Goal: Ask a question

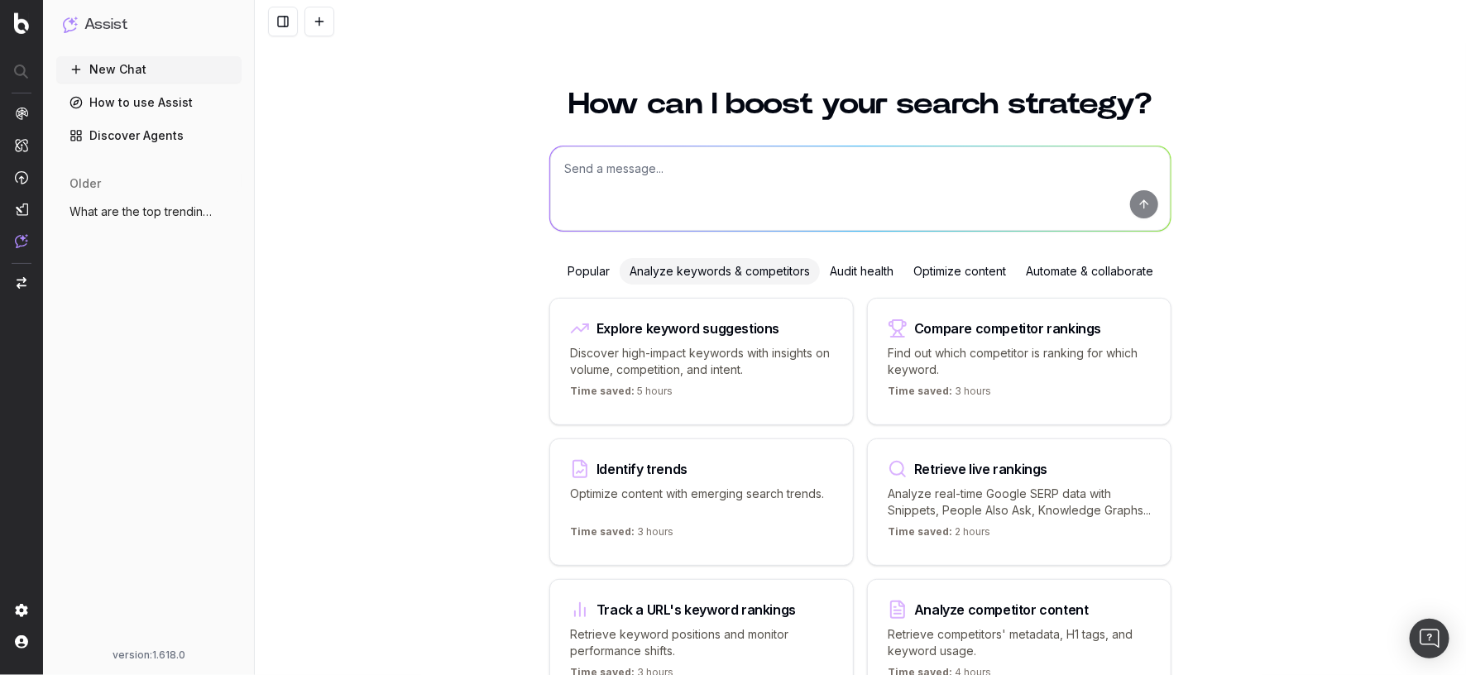
scroll to position [2, 0]
click at [869, 281] on div "Audit health" at bounding box center [862, 269] width 84 height 26
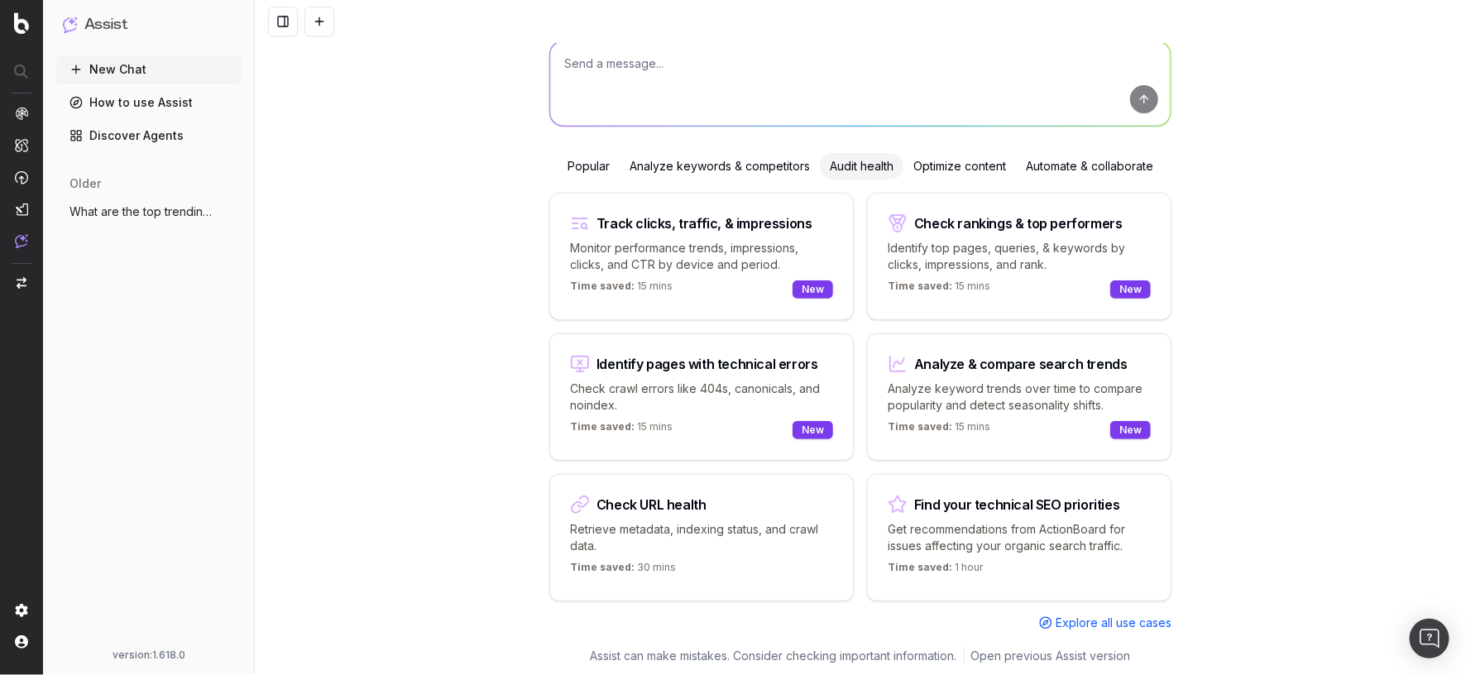
scroll to position [0, 0]
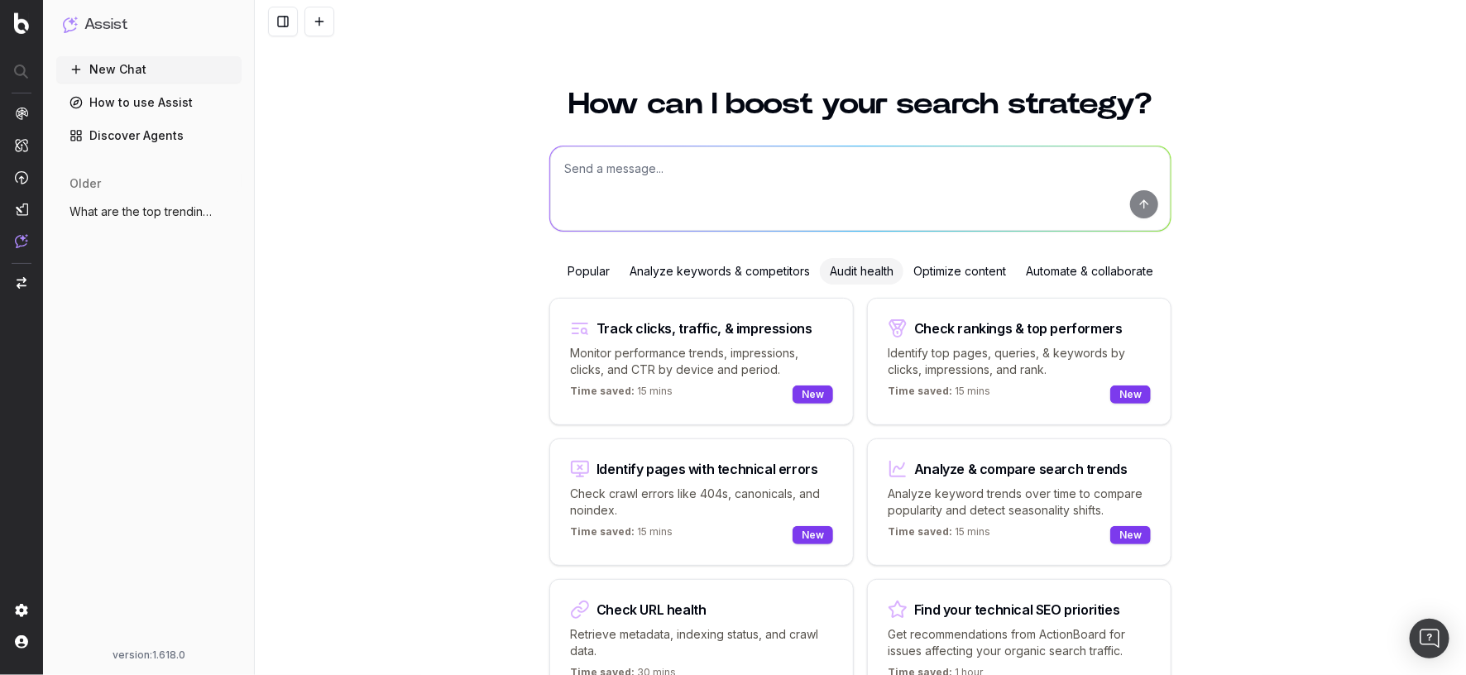
click at [967, 264] on div "Optimize content" at bounding box center [959, 271] width 112 height 26
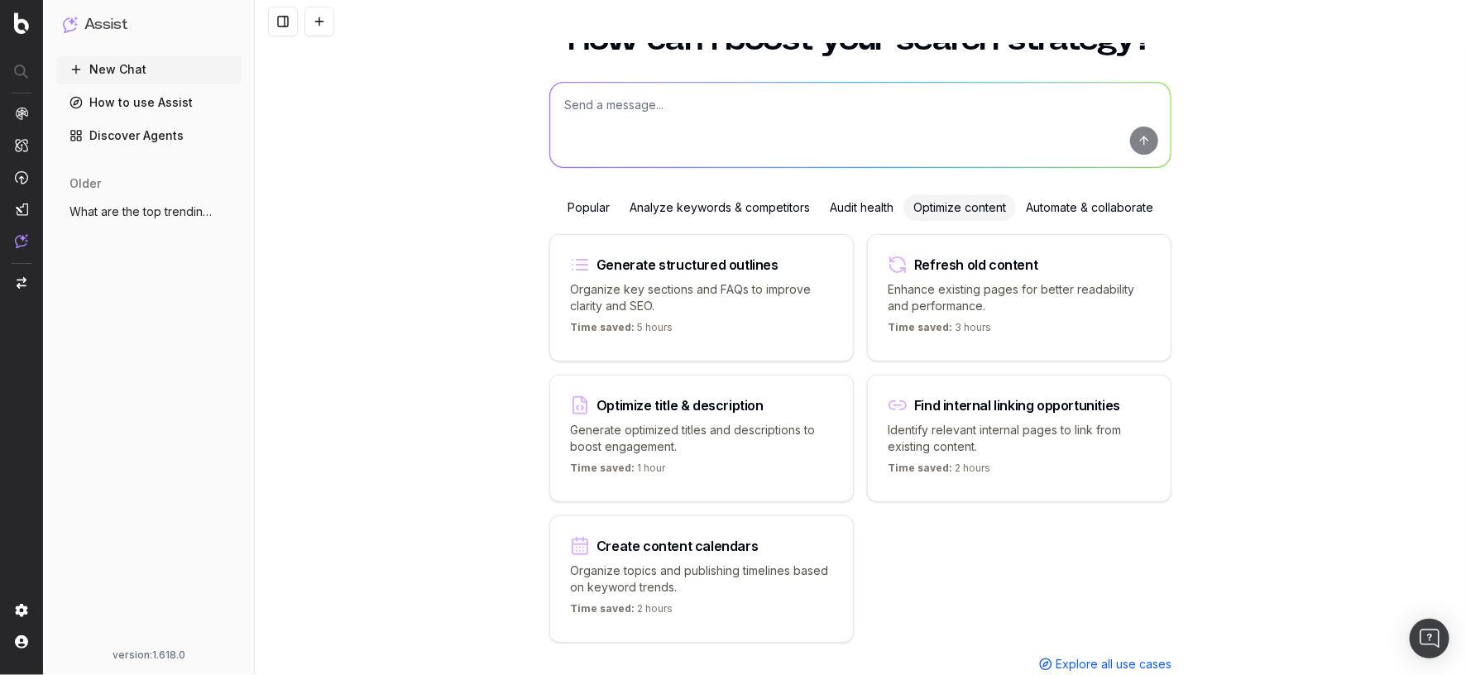
scroll to position [74, 0]
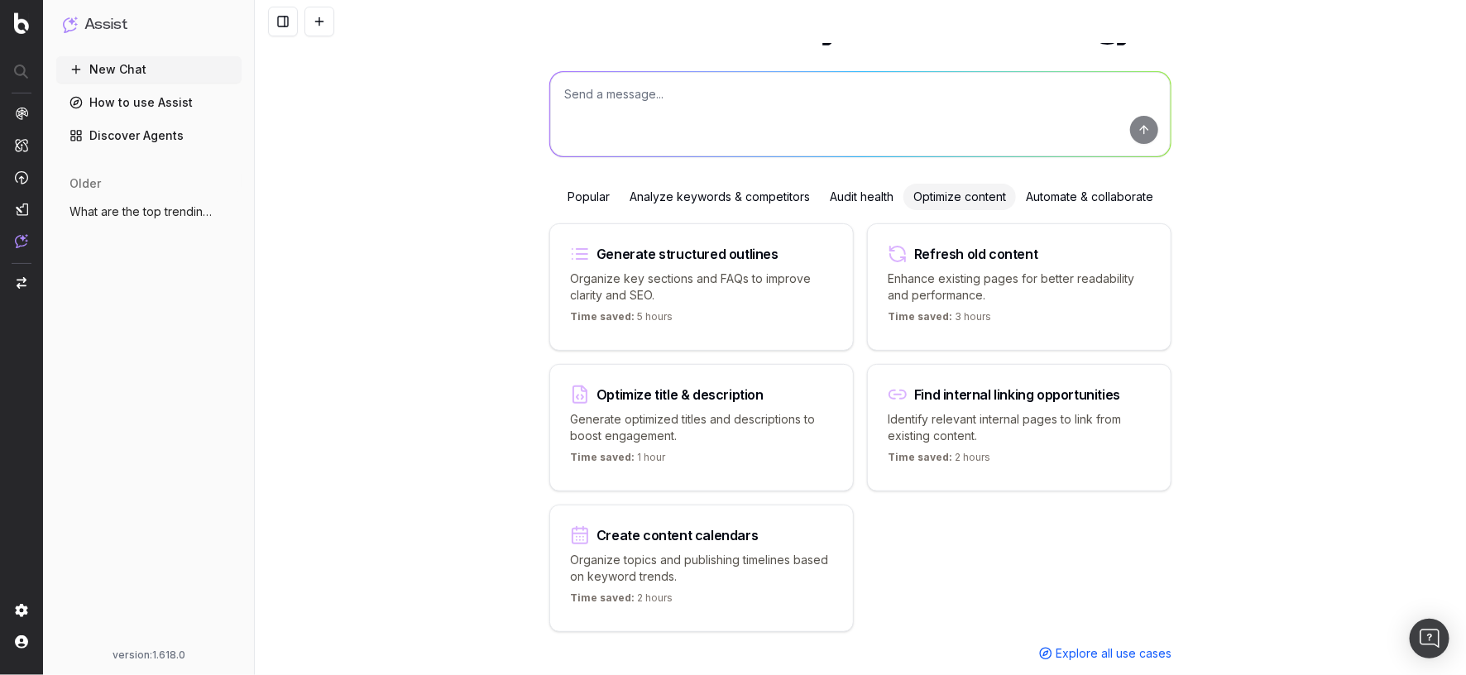
click at [1093, 157] on div "How can I boost your search strategy? Popular Analyze keywords & competitors Au…" at bounding box center [860, 336] width 635 height 683
click at [1108, 186] on div "Automate & collaborate" at bounding box center [1089, 197] width 147 height 26
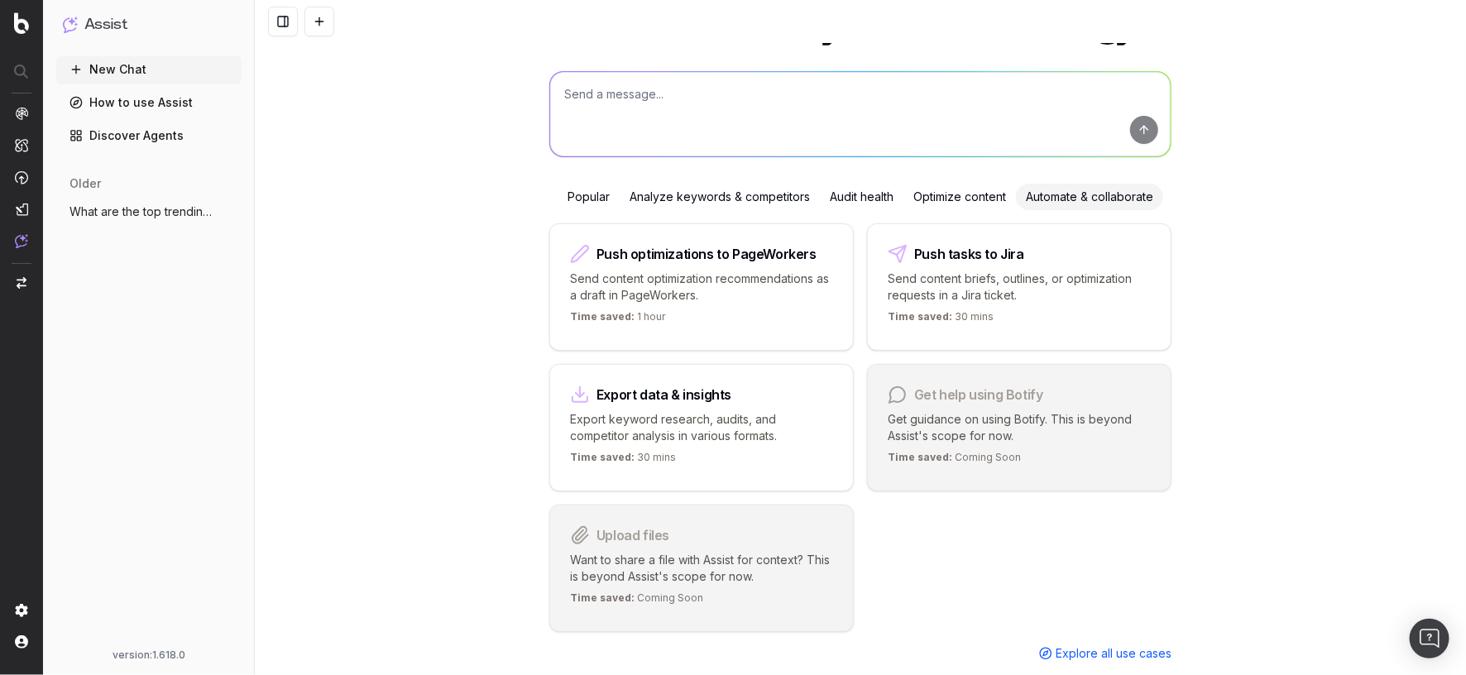
click at [722, 194] on div "Analyze keywords & competitors" at bounding box center [719, 197] width 200 height 26
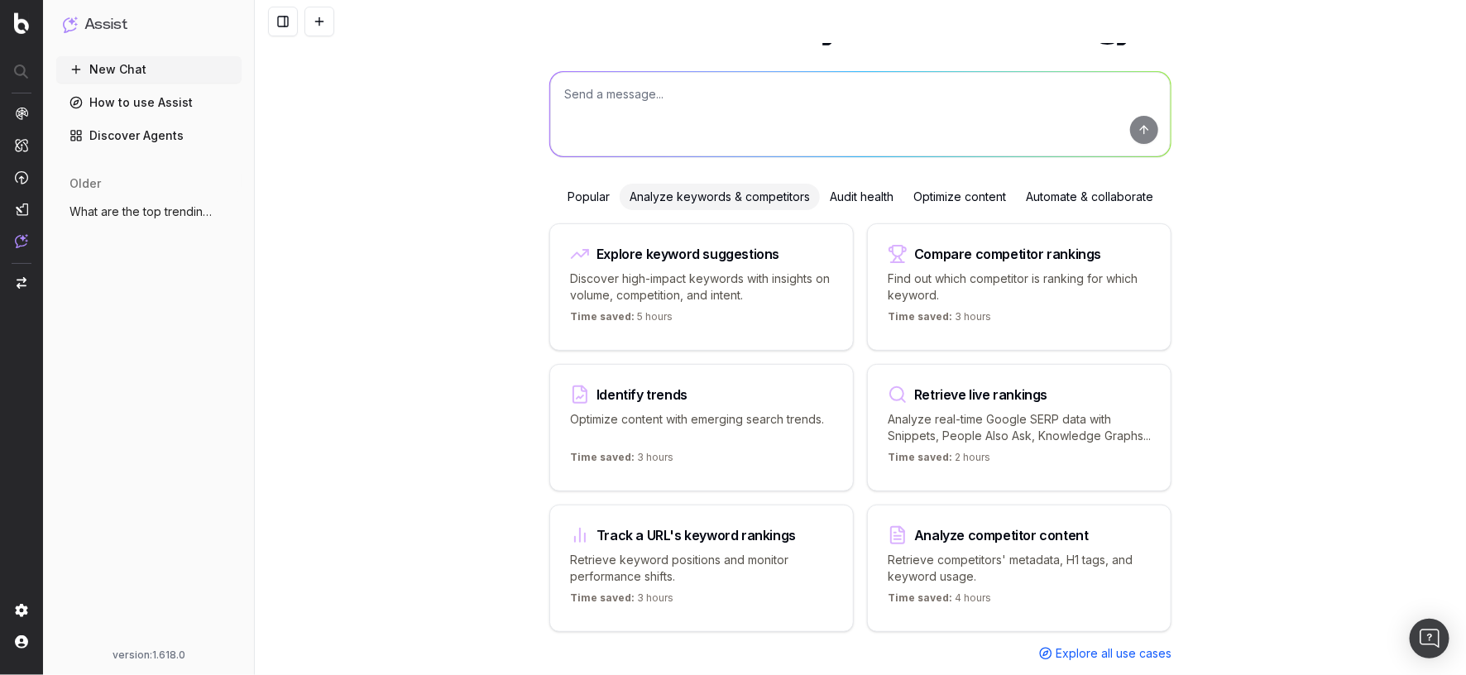
scroll to position [96, 0]
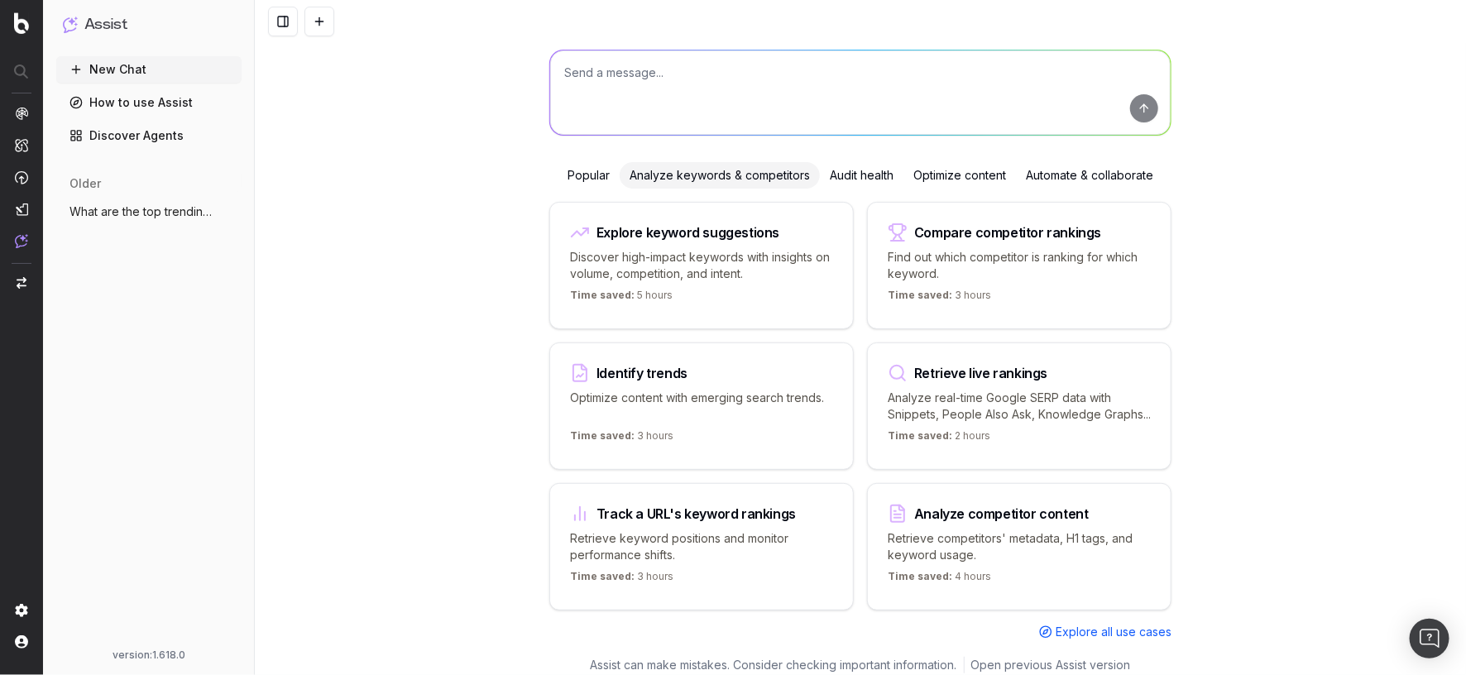
click at [946, 530] on p "Retrieve competitors' metadata, H1 tags, and keyword usage." at bounding box center [1018, 546] width 263 height 33
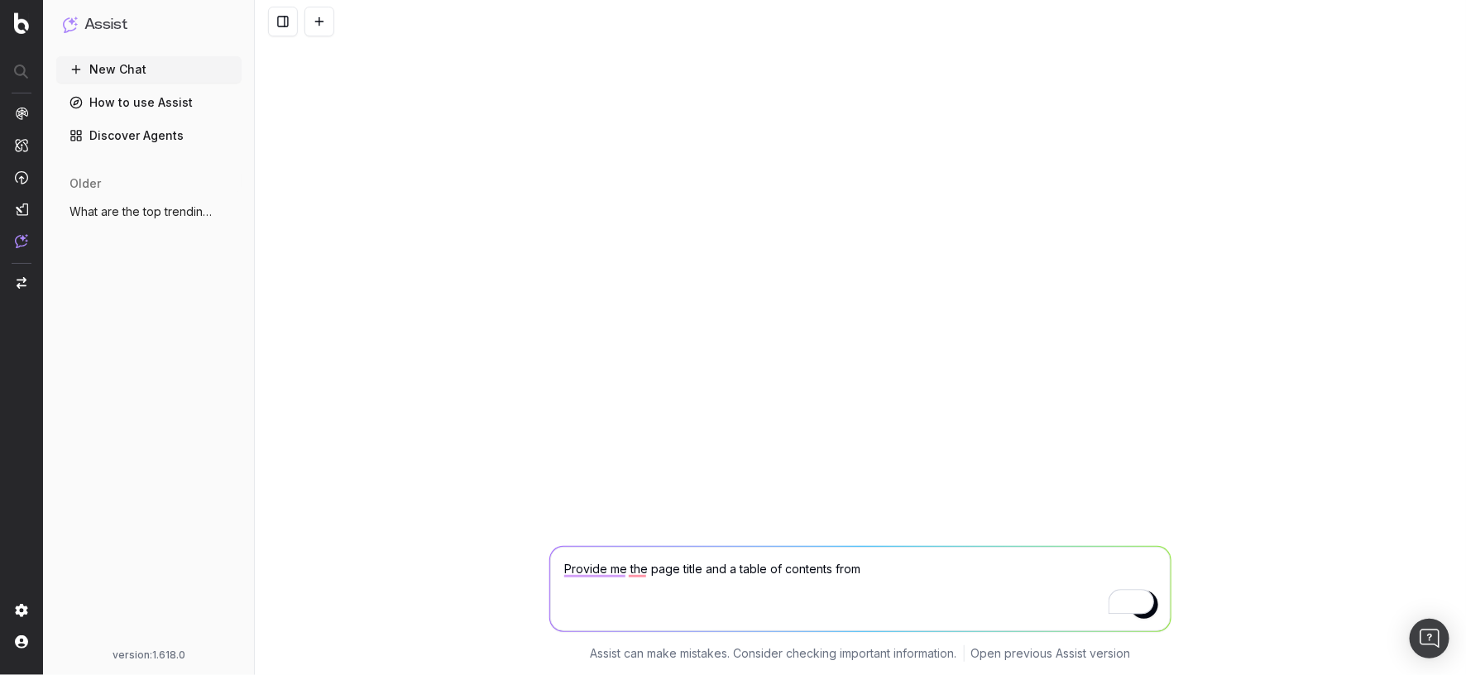
click at [909, 568] on textarea "Provide me the page title and a table of contents from" at bounding box center [860, 589] width 620 height 84
click at [936, 580] on textarea "Provide me the page title and a table of contents from" at bounding box center [860, 589] width 620 height 84
type textarea "Provide me the page title and a table of contents from my main competitor"
